Goal: Download file/media

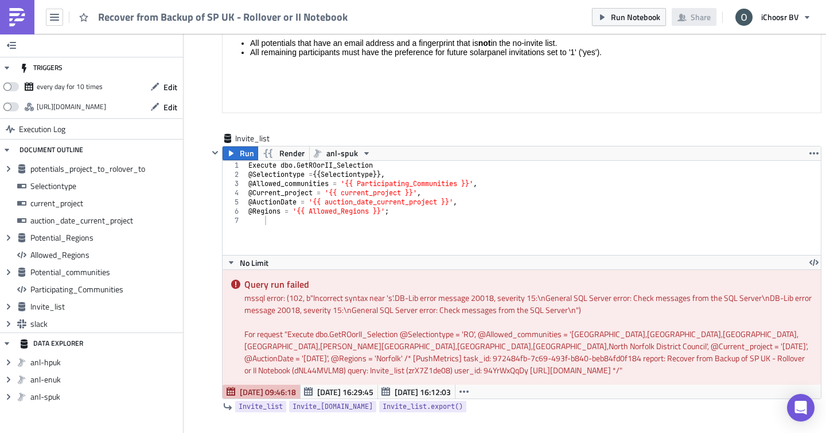
scroll to position [3782, 0]
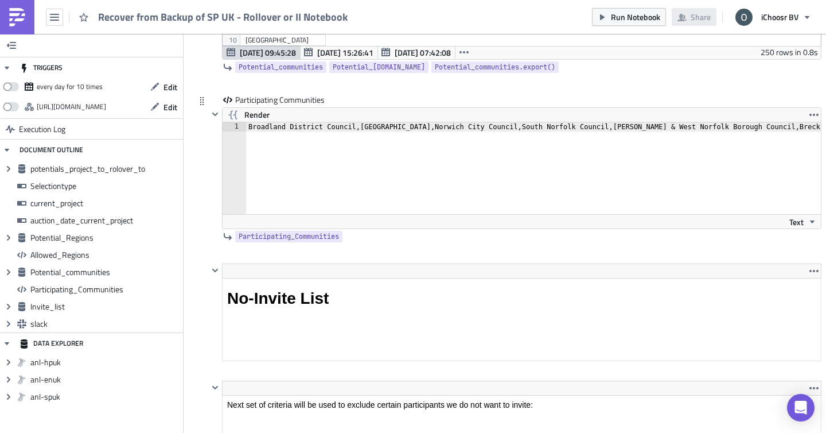
type textarea "Broadland District Council,[GEOGRAPHIC_DATA],Norwich City Council,South Norfolk…"
click at [488, 127] on div "Broadland District Council,[GEOGRAPHIC_DATA],Norwich City Council,South Norfolk…" at bounding box center [680, 177] width 868 height 110
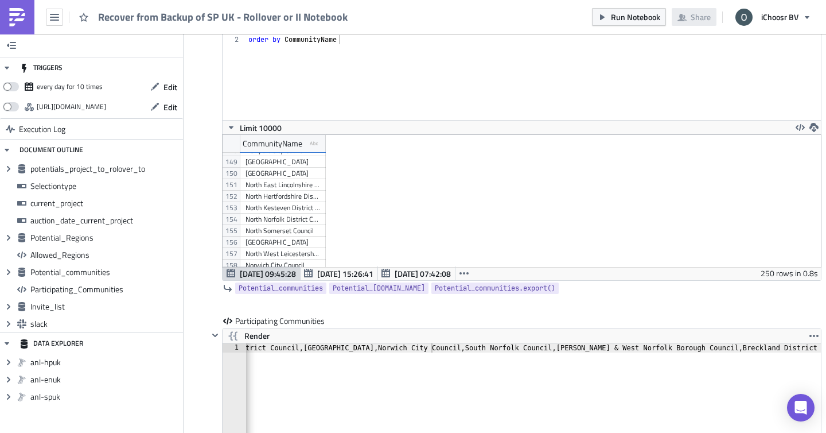
scroll to position [1700, 0]
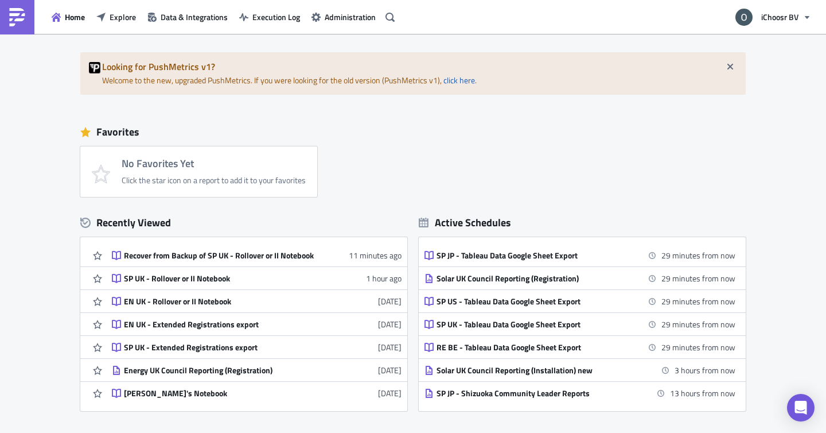
scroll to position [17, 0]
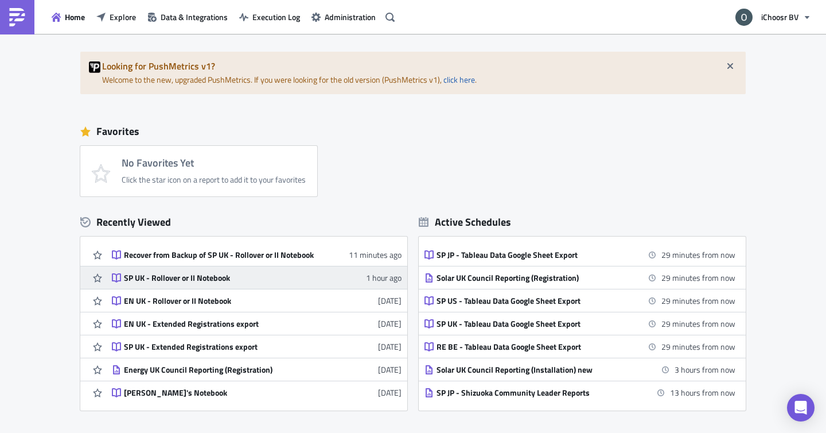
click at [227, 275] on div "SP UK - Rollover or II Notebook" at bounding box center [224, 278] width 201 height 10
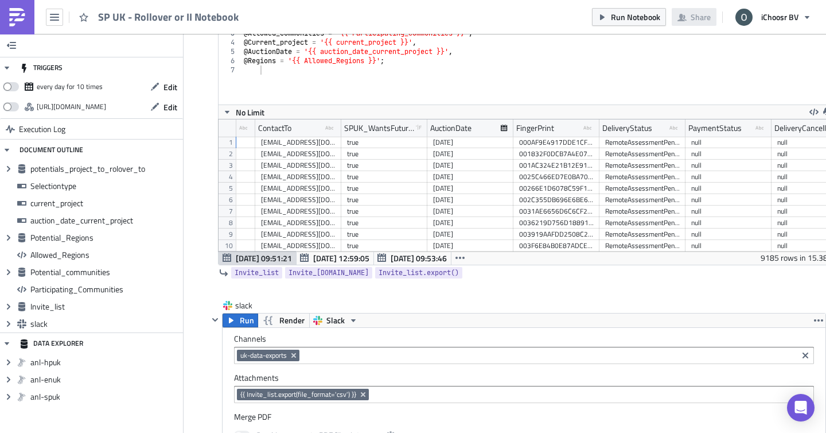
scroll to position [0, 932]
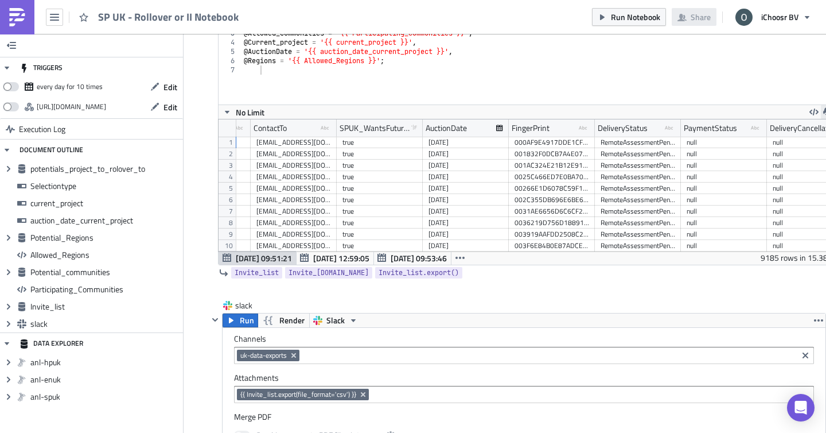
click at [821, 111] on button "button" at bounding box center [828, 112] width 14 height 14
click at [763, 69] on div "CSV" at bounding box center [784, 68] width 90 height 11
